Goal: Transaction & Acquisition: Download file/media

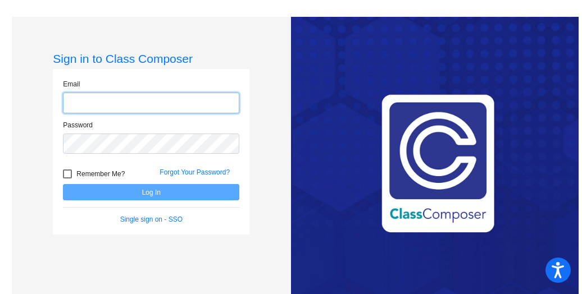
type input "clapperl@bbhcsd.org"
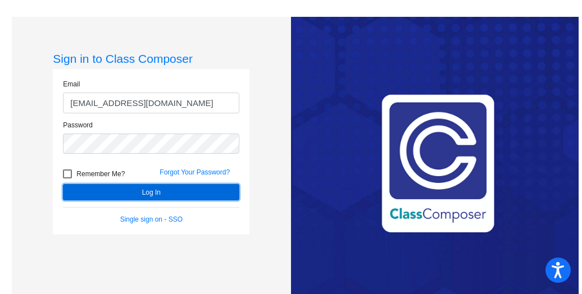
click at [90, 192] on button "Log In" at bounding box center [151, 192] width 176 height 16
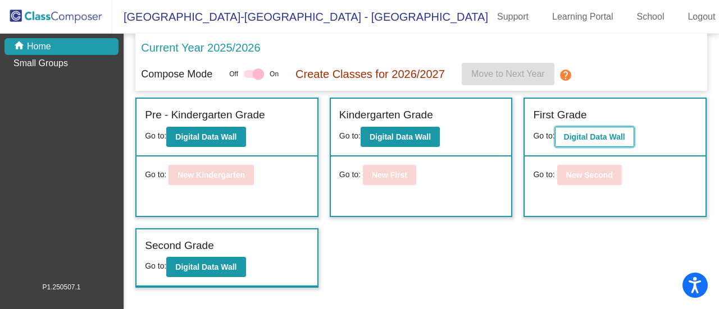
click at [595, 134] on b "Digital Data Wall" at bounding box center [594, 137] width 61 height 9
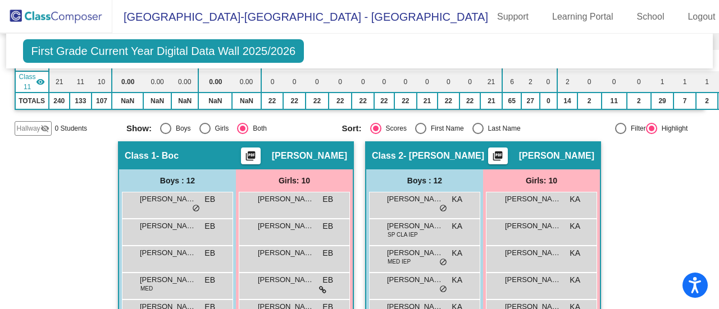
scroll to position [329, 0]
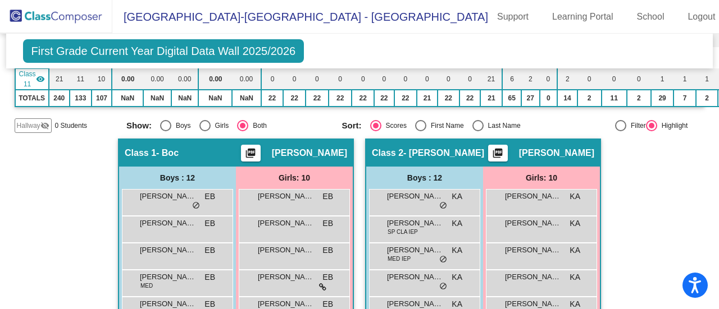
click at [257, 148] on mat-icon "picture_as_pdf" at bounding box center [250, 156] width 13 height 16
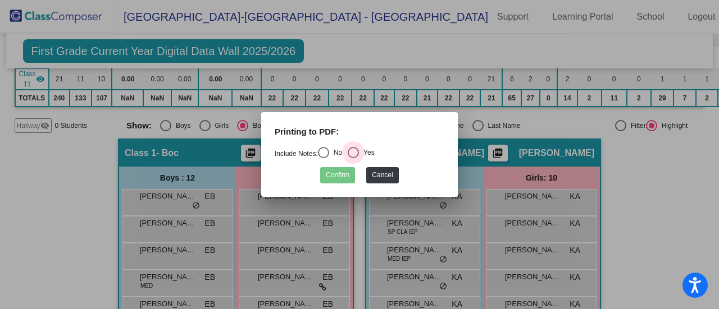
click at [358, 152] on div "Select an option" at bounding box center [353, 152] width 11 height 11
click at [353, 158] on input "Yes" at bounding box center [353, 158] width 1 height 1
radio input "true"
click at [333, 173] on button "Confirm" at bounding box center [337, 175] width 35 height 16
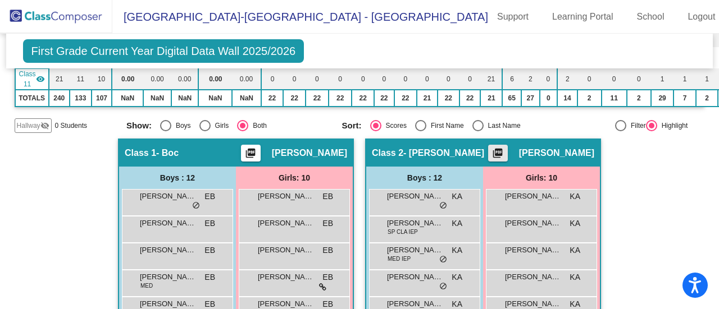
click at [504, 152] on mat-icon "picture_as_pdf" at bounding box center [497, 156] width 13 height 16
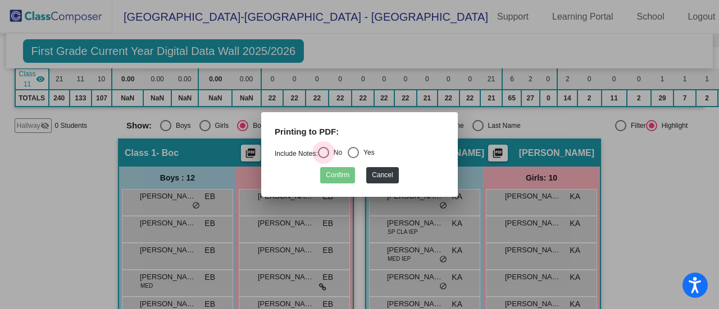
click at [325, 152] on div "Select an option" at bounding box center [323, 152] width 11 height 11
click at [323, 158] on input "No" at bounding box center [323, 158] width 1 height 1
radio input "true"
click at [332, 173] on button "Confirm" at bounding box center [337, 175] width 35 height 16
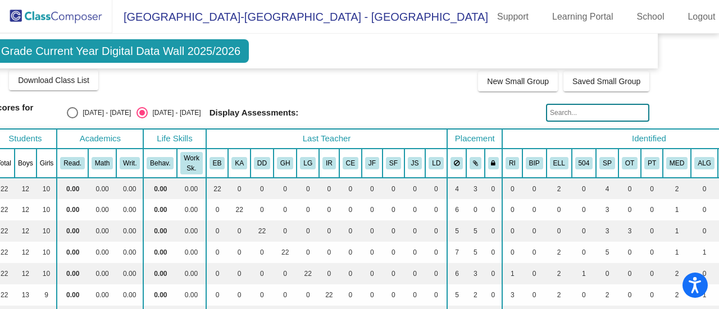
scroll to position [0, 0]
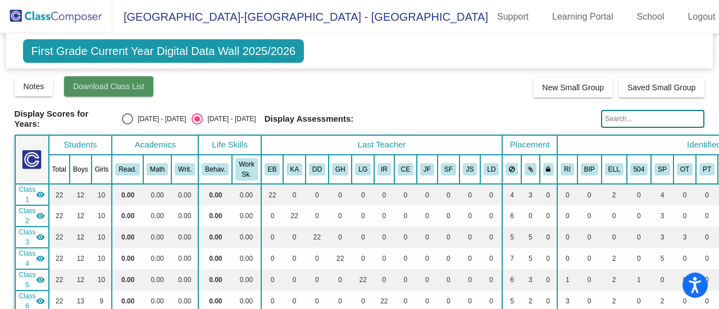
click at [130, 87] on span "Download Class List" at bounding box center [108, 86] width 71 height 9
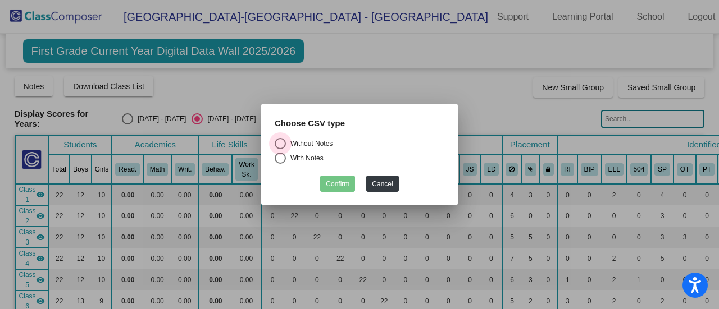
click at [279, 139] on div "Select an option" at bounding box center [280, 143] width 11 height 11
click at [280, 149] on input "Without Notes" at bounding box center [280, 149] width 1 height 1
radio input "true"
click at [344, 180] on button "Confirm" at bounding box center [337, 184] width 35 height 16
